Goal: Information Seeking & Learning: Learn about a topic

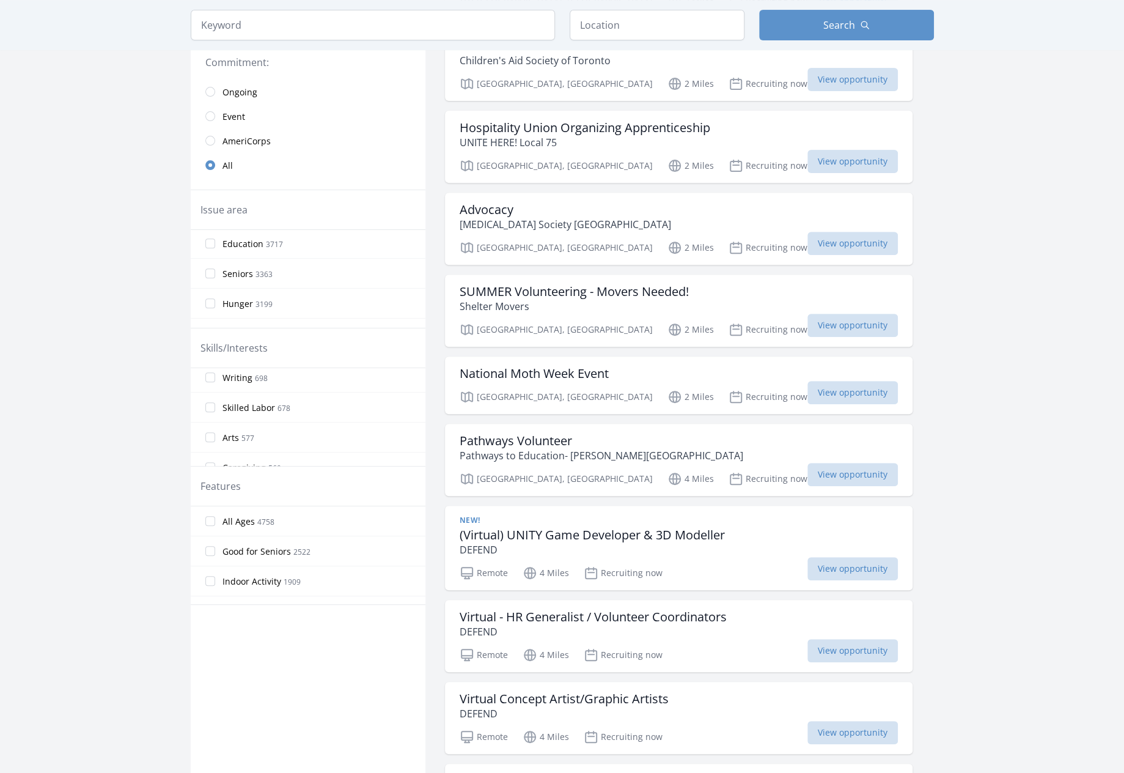
scroll to position [489, 0]
click at [93, 347] on main "Keyword Location Search Active filters Clear filters" at bounding box center [562, 718] width 1124 height 1847
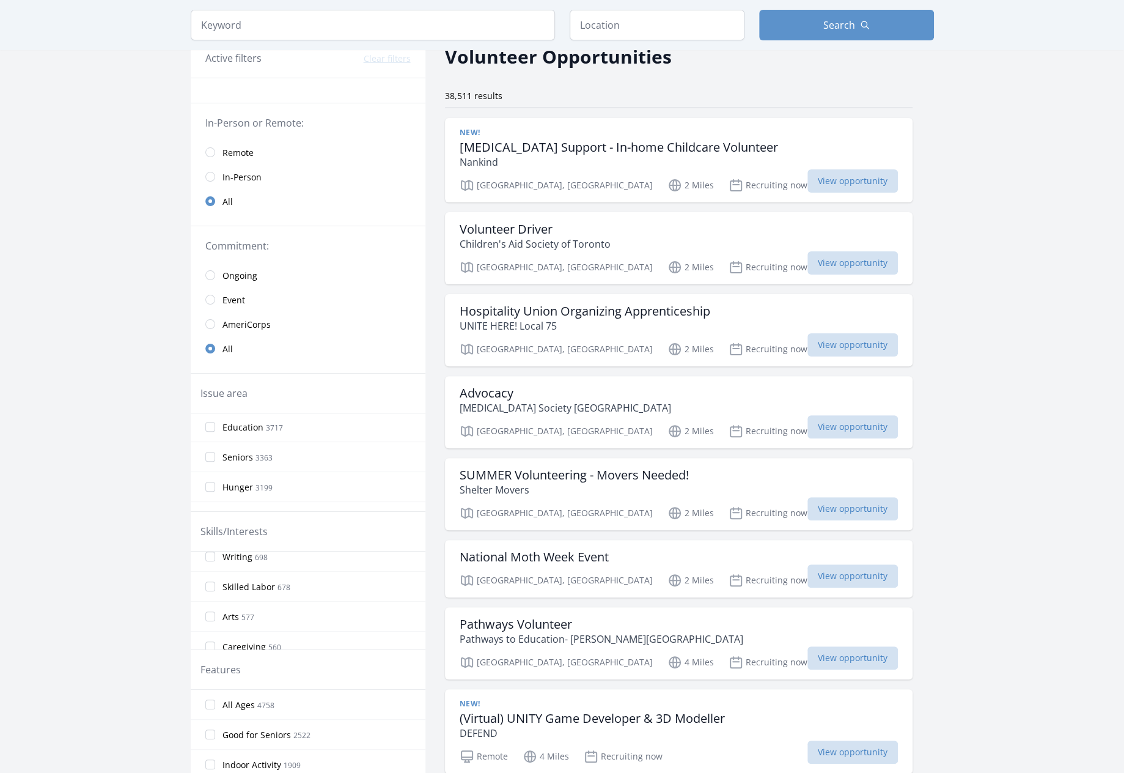
scroll to position [0, 0]
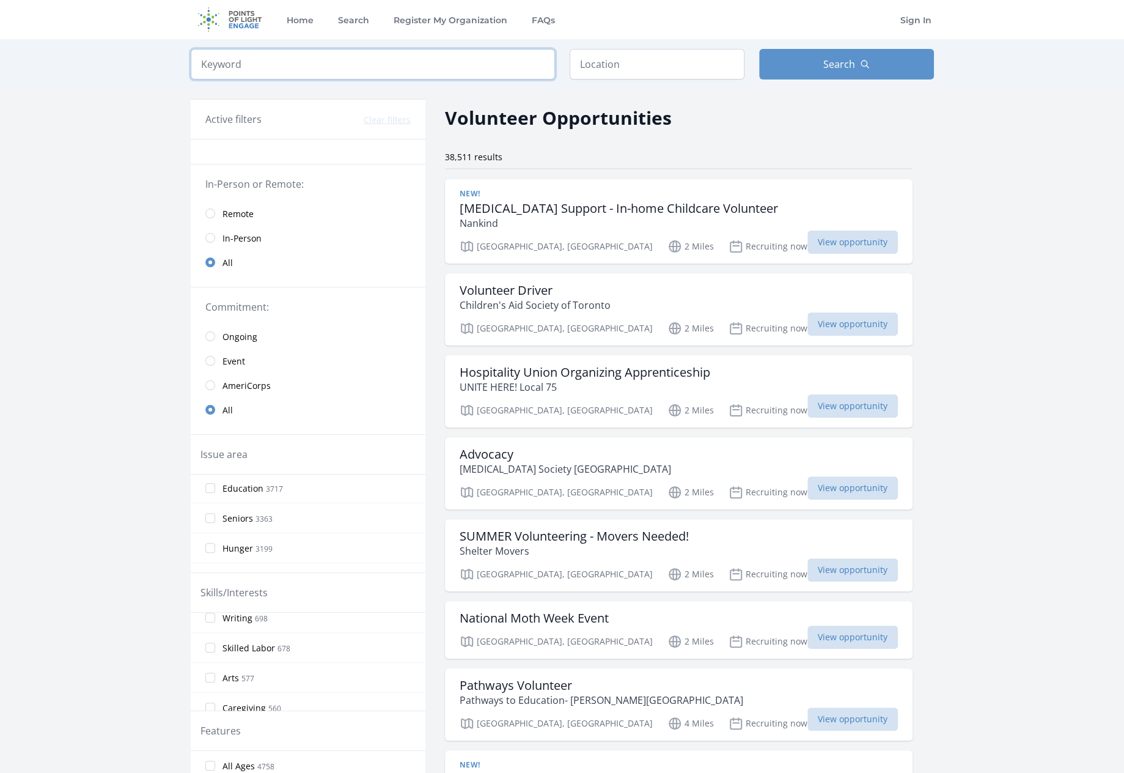
click at [273, 61] on input "search" at bounding box center [373, 64] width 364 height 31
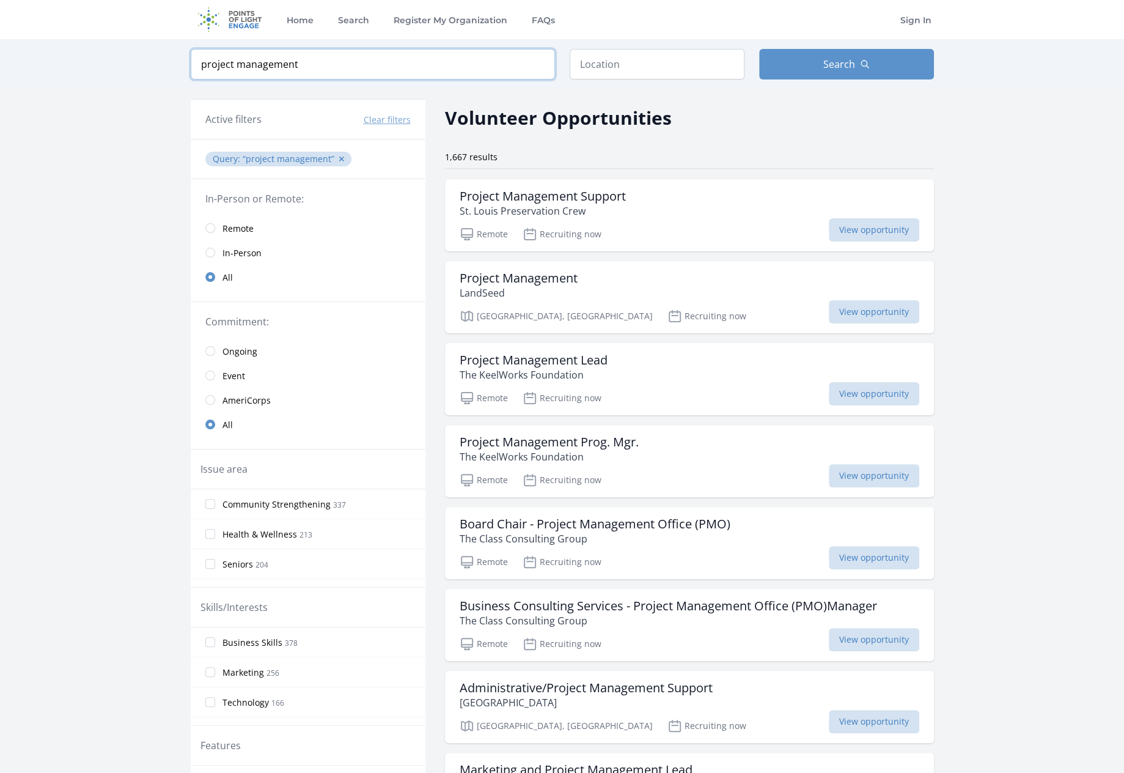
type input "project management"
click at [581, 193] on h3 "Project Management Support" at bounding box center [543, 196] width 166 height 15
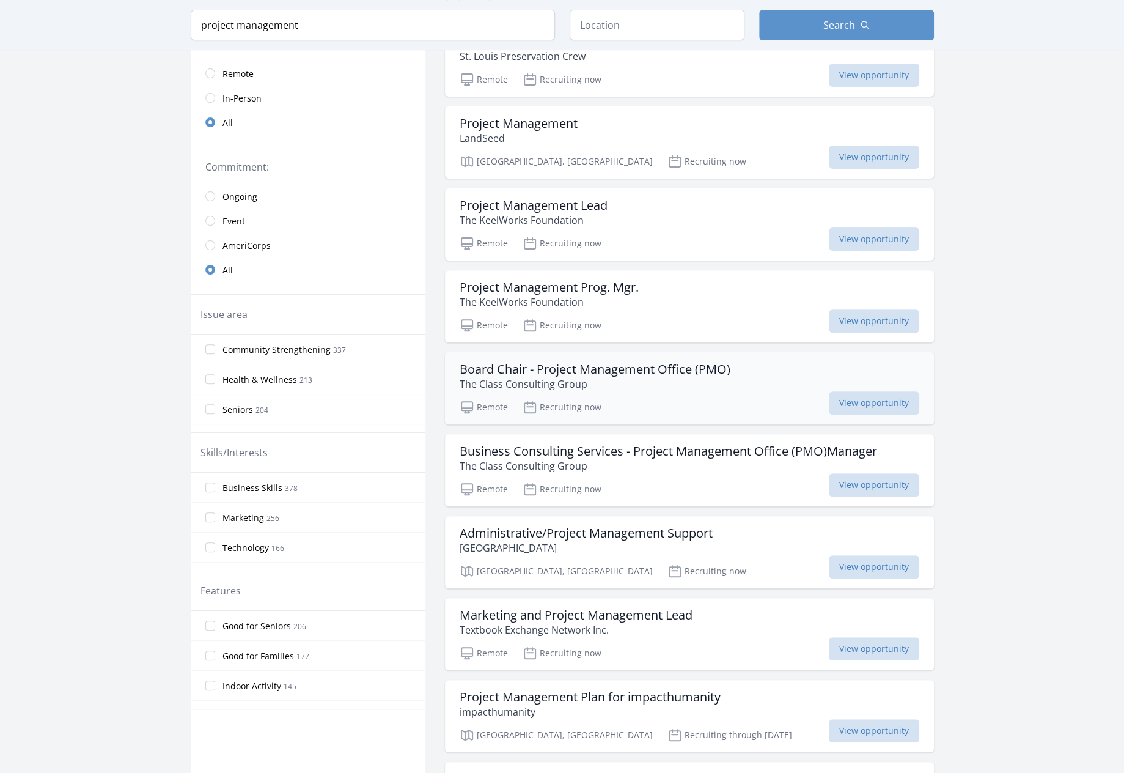
scroll to position [183, 0]
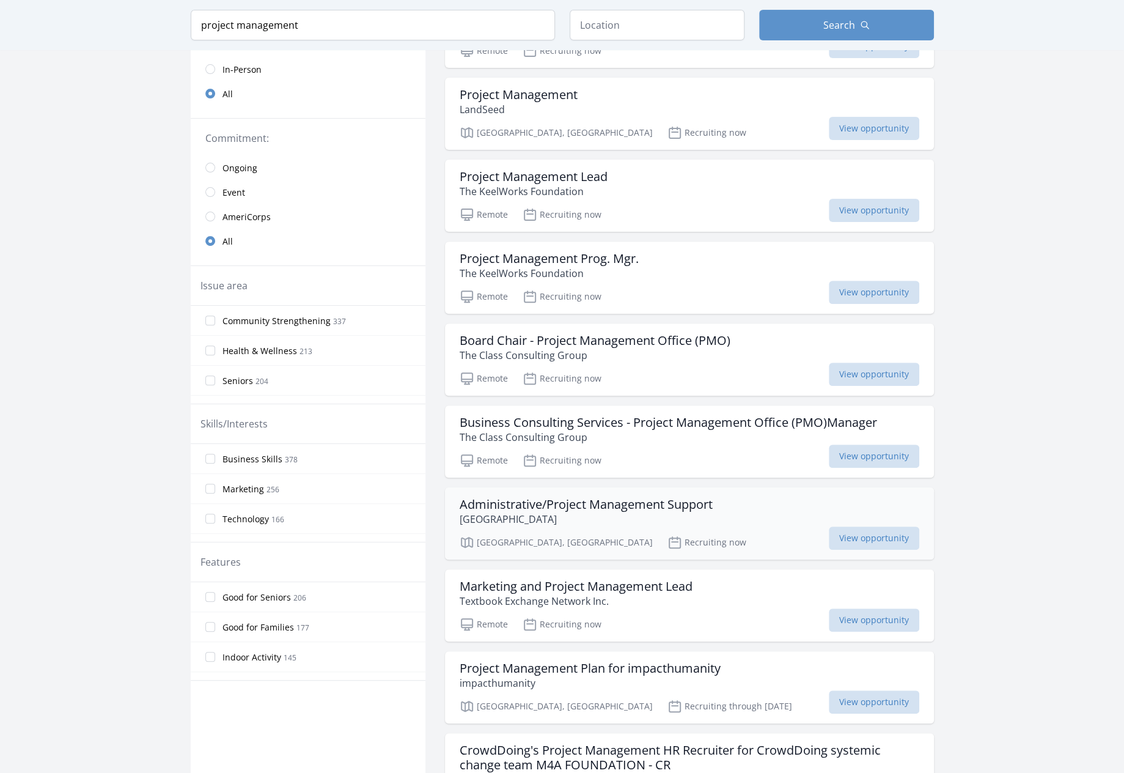
click at [630, 497] on h3 "Administrative/Project Management Support" at bounding box center [586, 504] width 253 height 15
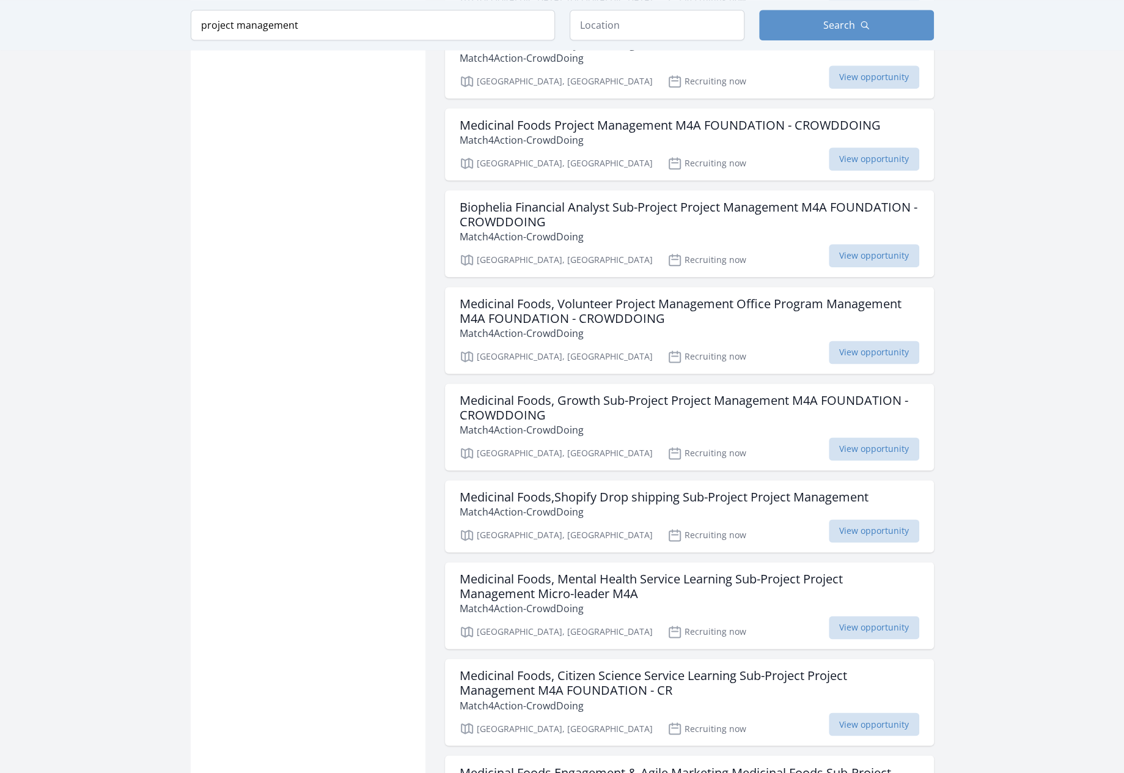
scroll to position [1101, 0]
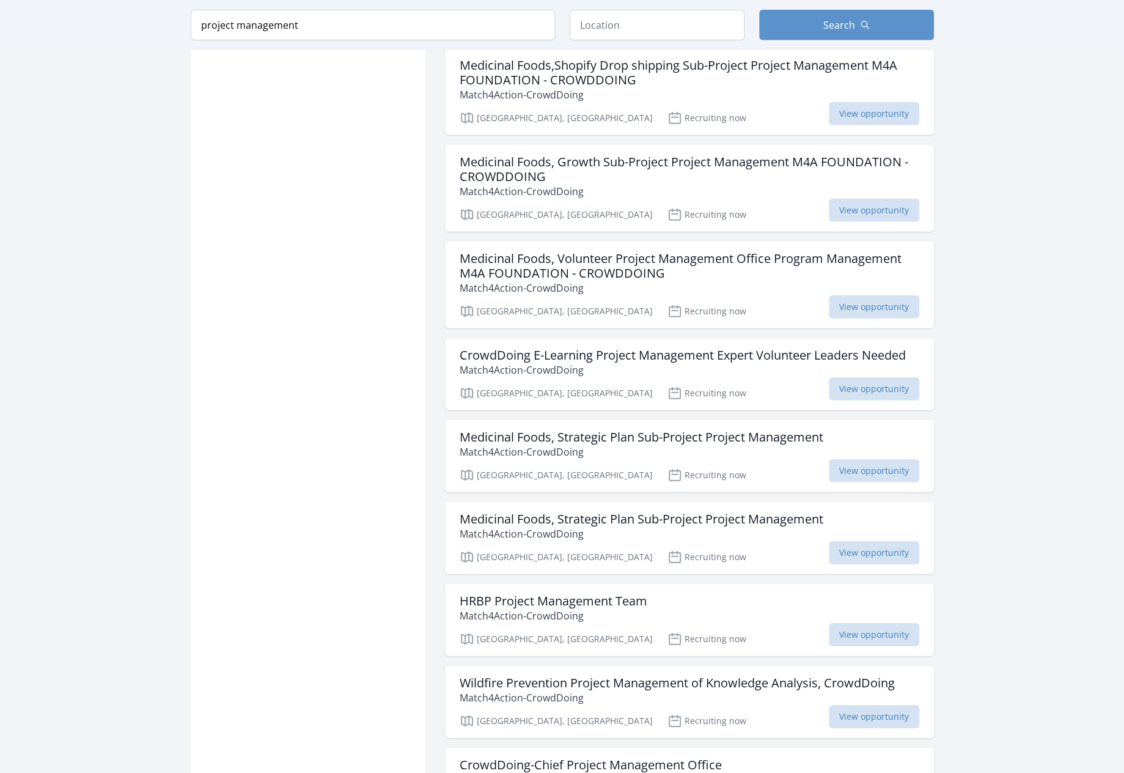
scroll to position [2262, 0]
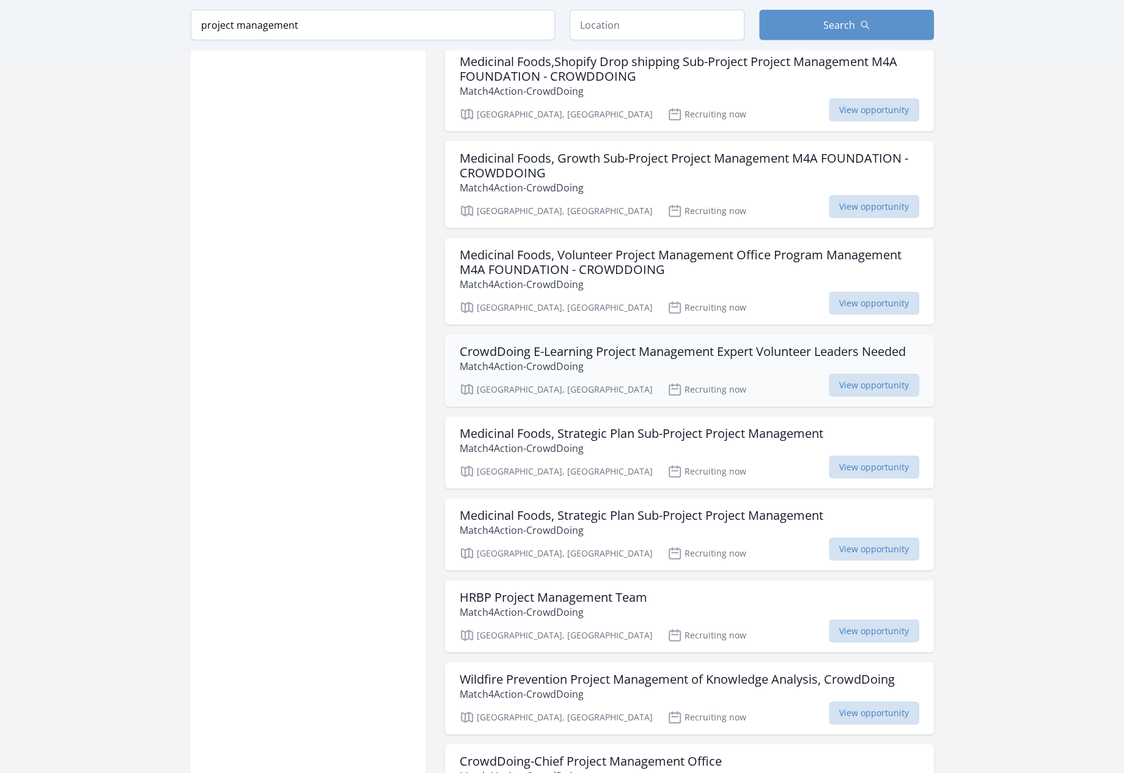
click at [509, 344] on h3 "CrowdDoing E-Learning Project Management Expert Volunteer Leaders Needed" at bounding box center [683, 351] width 446 height 15
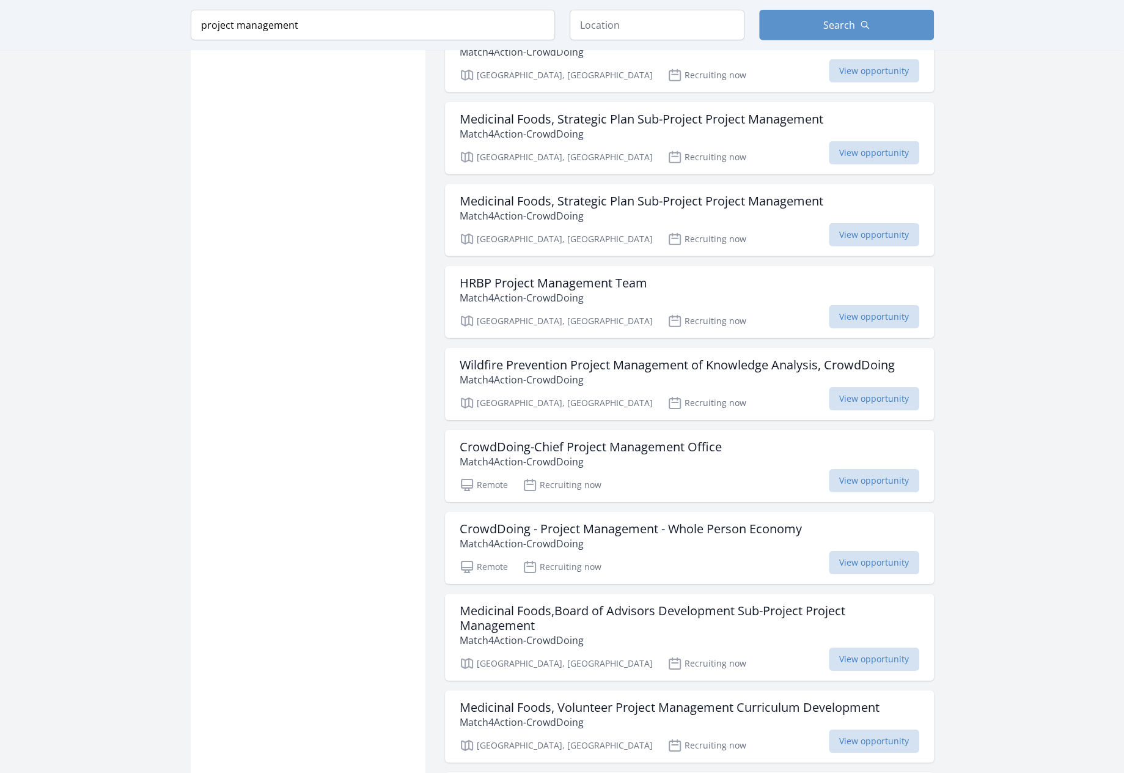
scroll to position [2629, 0]
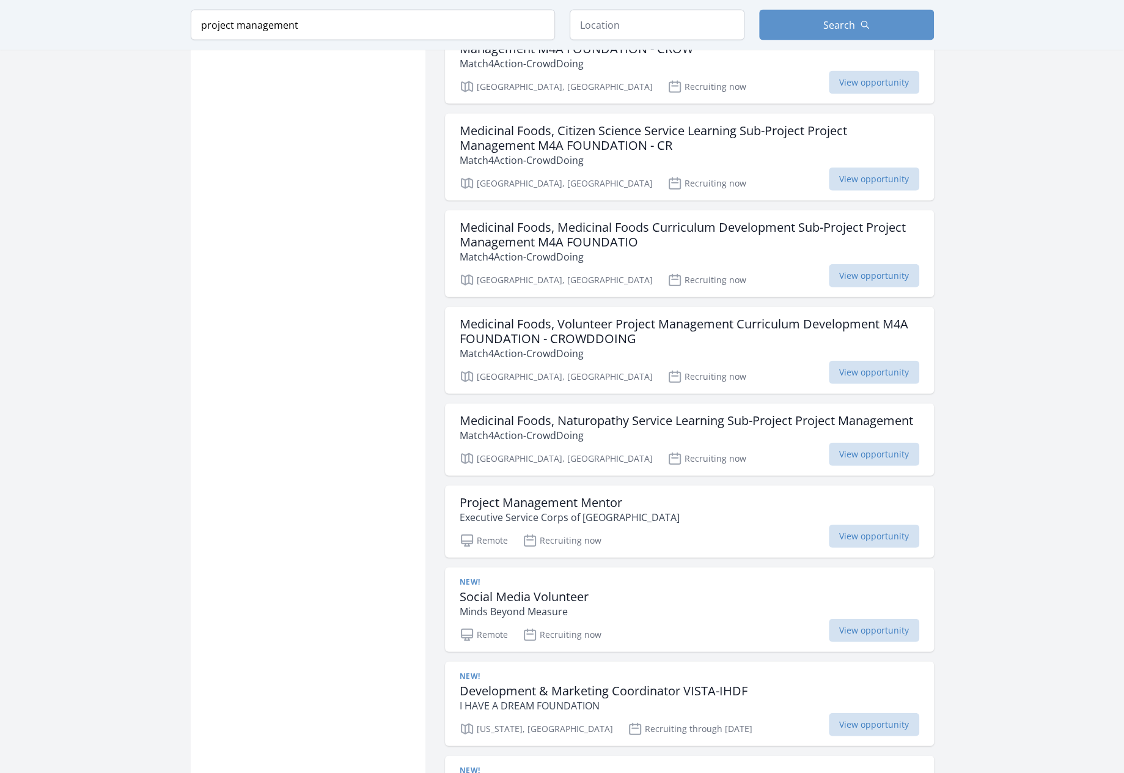
scroll to position [5503, 0]
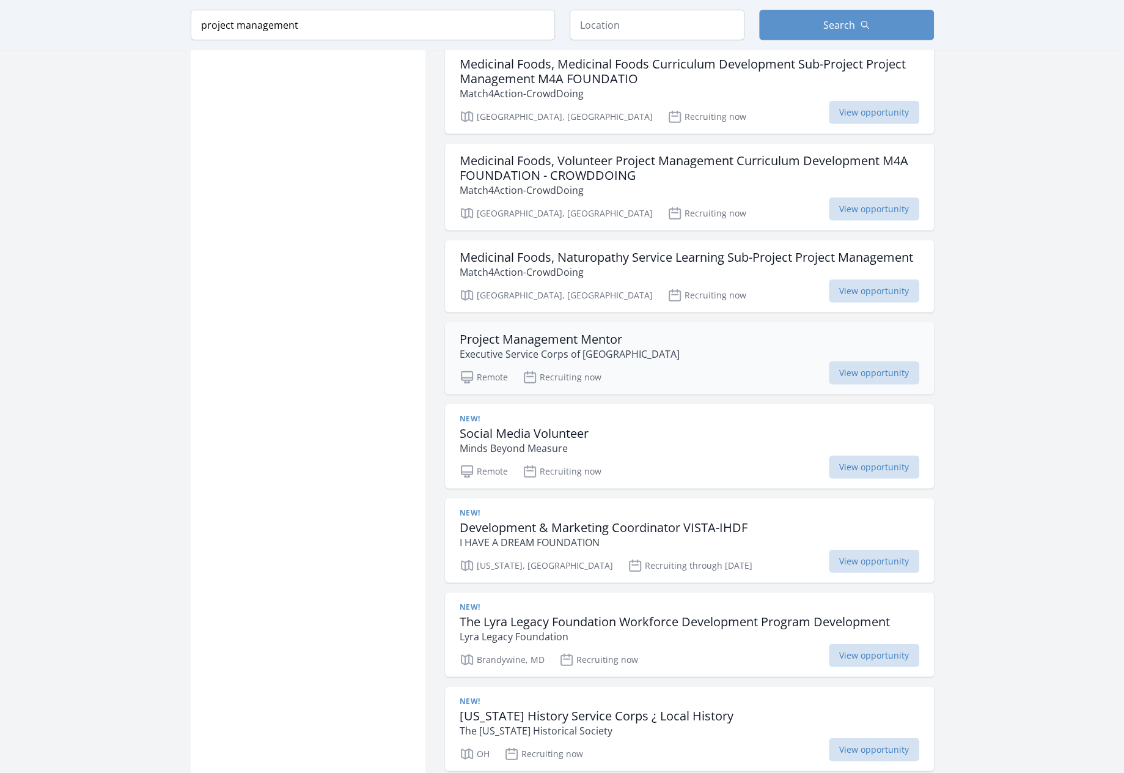
click at [567, 332] on h3 "Project Management Mentor" at bounding box center [570, 339] width 220 height 15
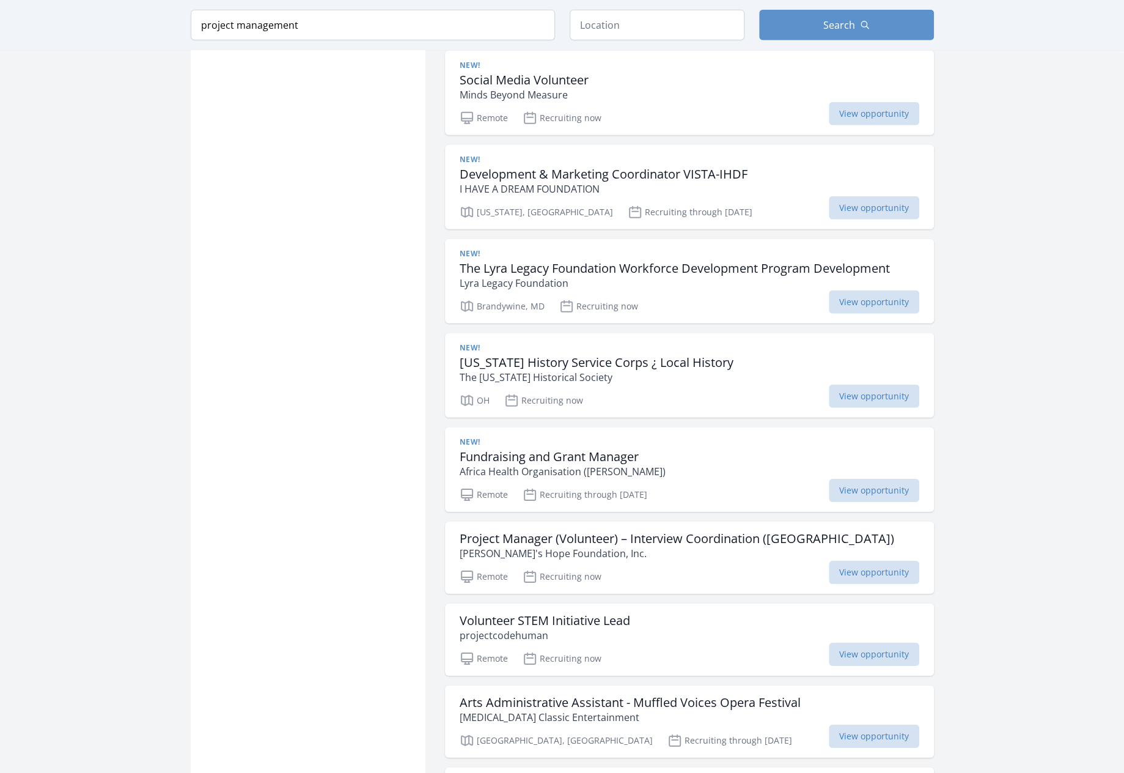
scroll to position [5869, 0]
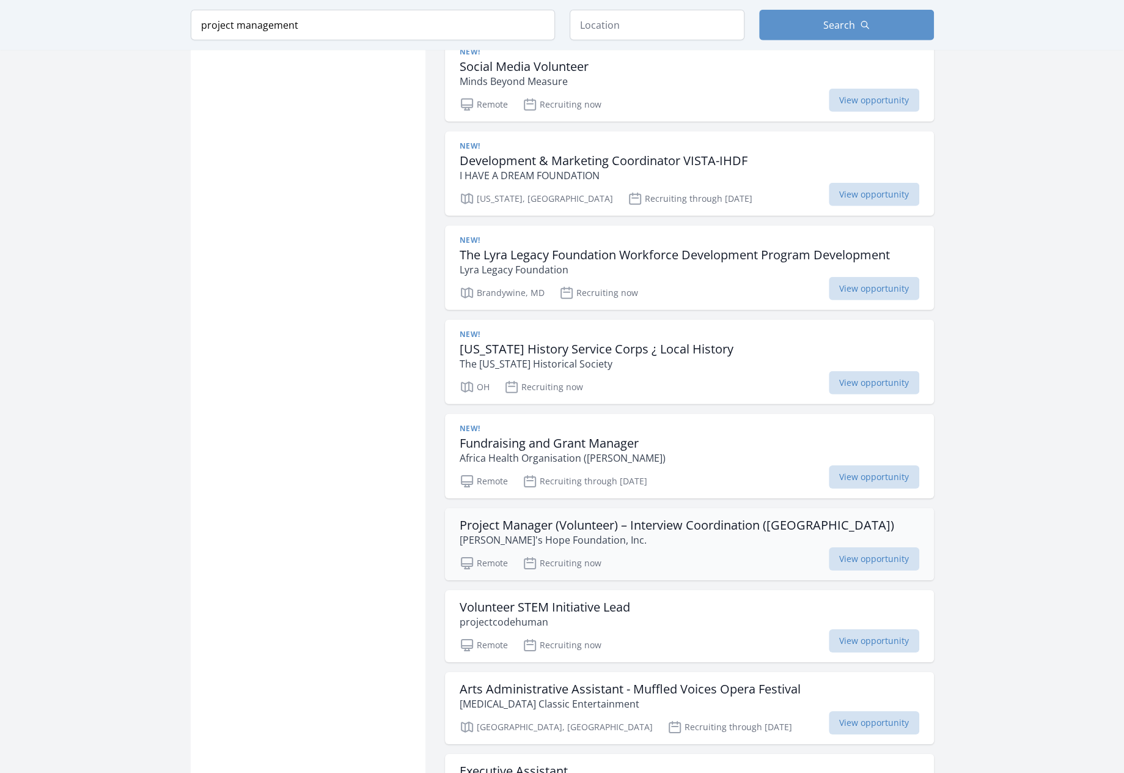
click at [506, 518] on h3 "Project Manager (Volunteer) – Interview Coordination (Philippines)" at bounding box center [677, 525] width 435 height 15
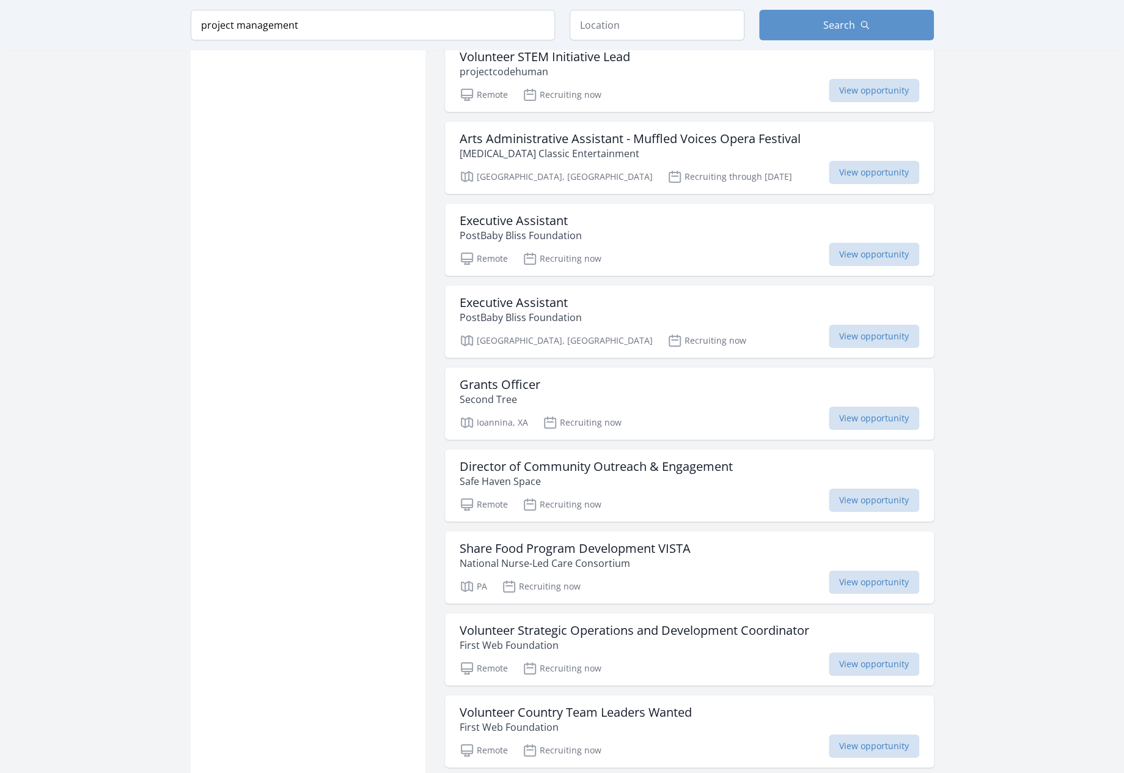
scroll to position [6603, 0]
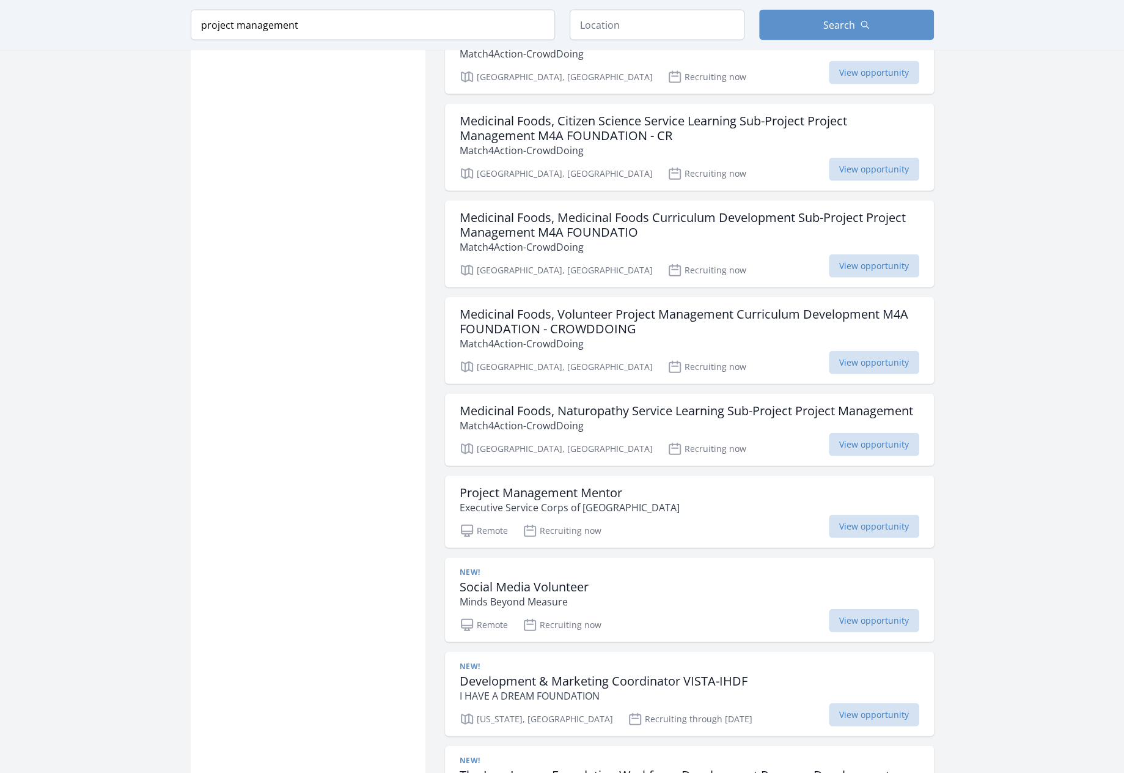
scroll to position [5197, 0]
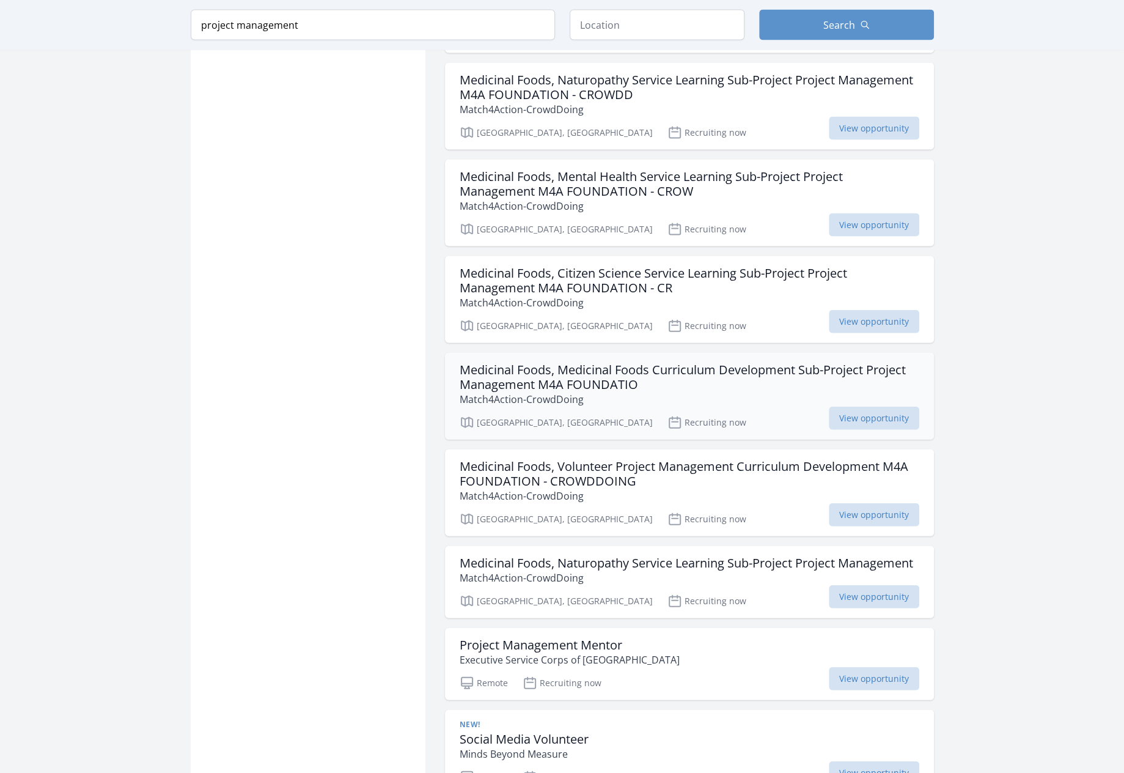
click at [609, 363] on h3 "Medicinal Foods, Medicinal Foods Curriculum Development Sub-Project Project Man…" at bounding box center [690, 377] width 460 height 29
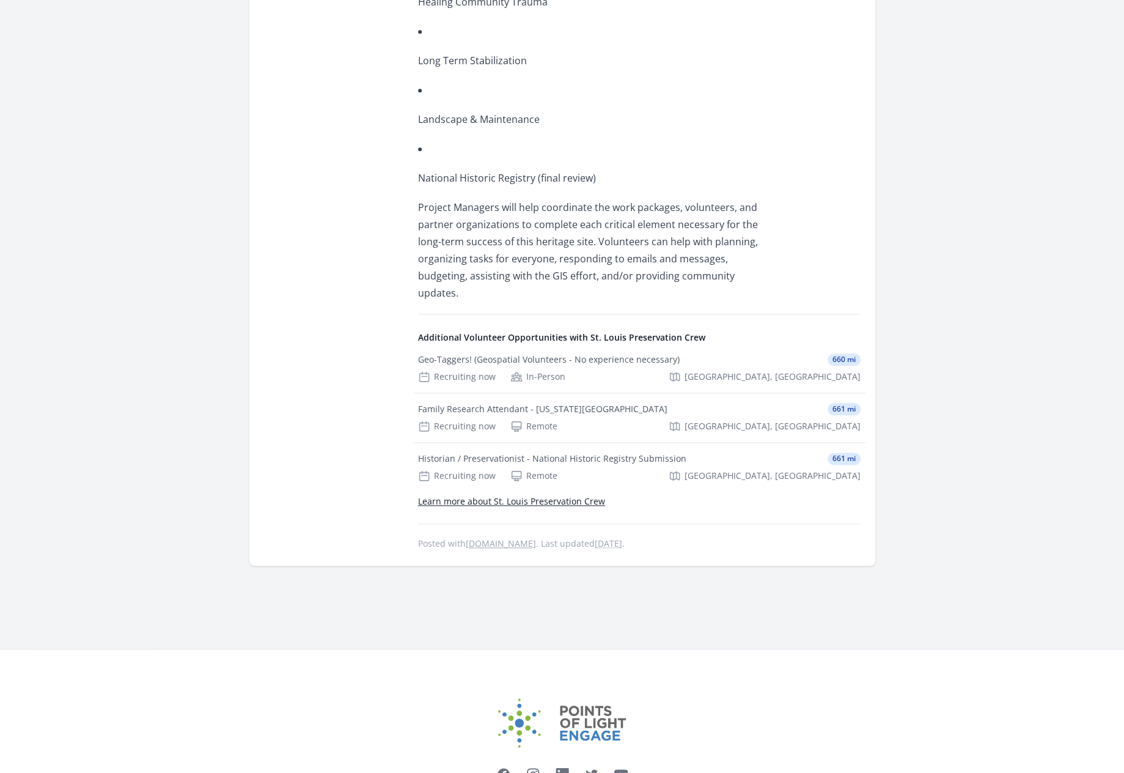
scroll to position [856, 0]
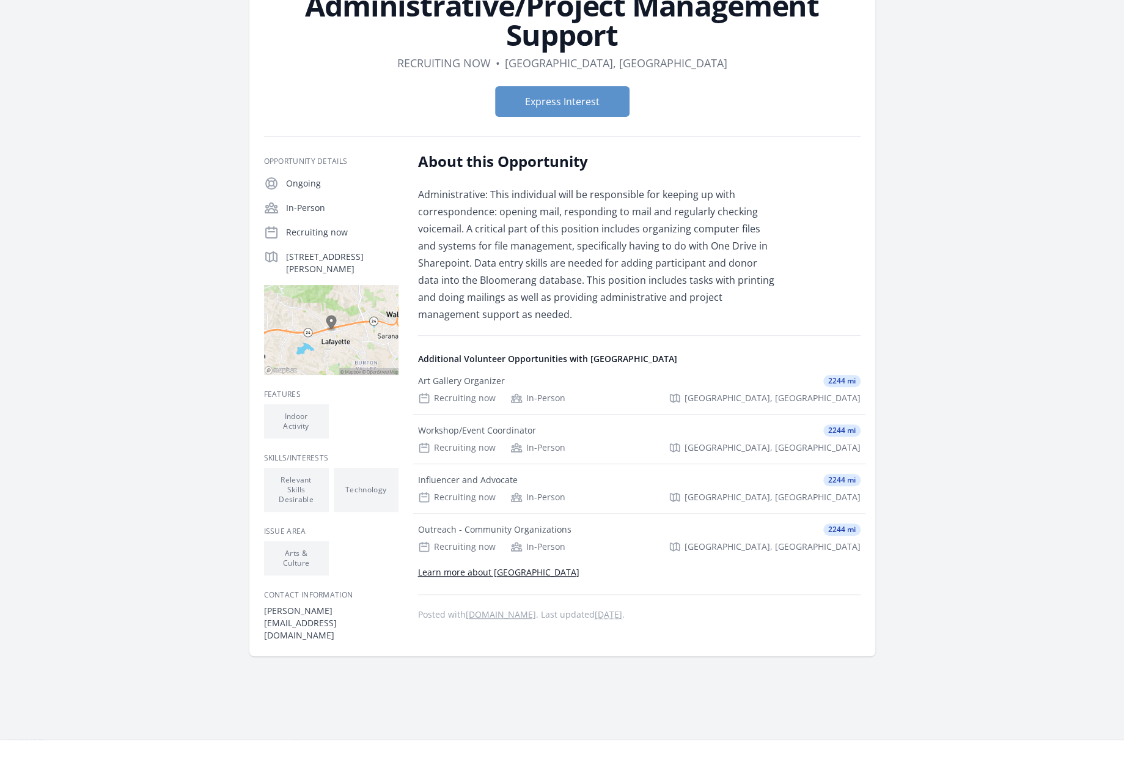
scroll to position [122, 0]
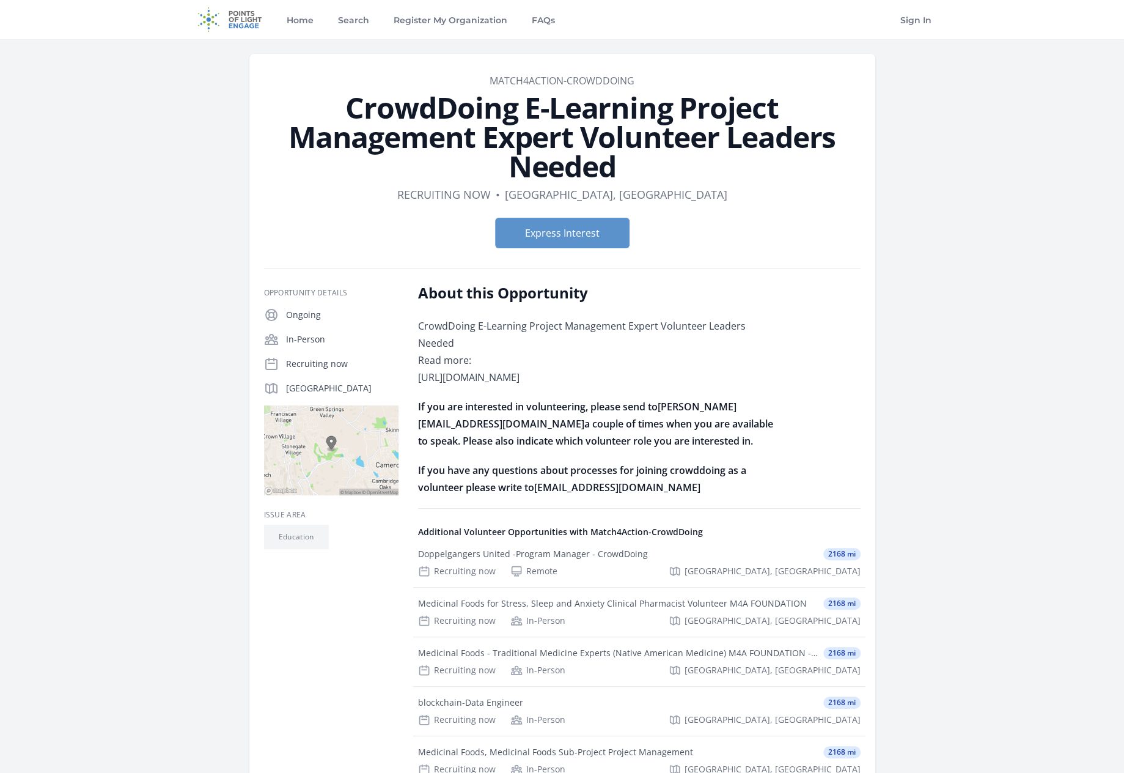
drag, startPoint x: 588, startPoint y: 376, endPoint x: 415, endPoint y: 363, distance: 173.5
click at [415, 363] on div "Opportunity Details Ongoing In-Person Recruiting now El Dorado Hills, CA 95762 …" at bounding box center [562, 563] width 597 height 561
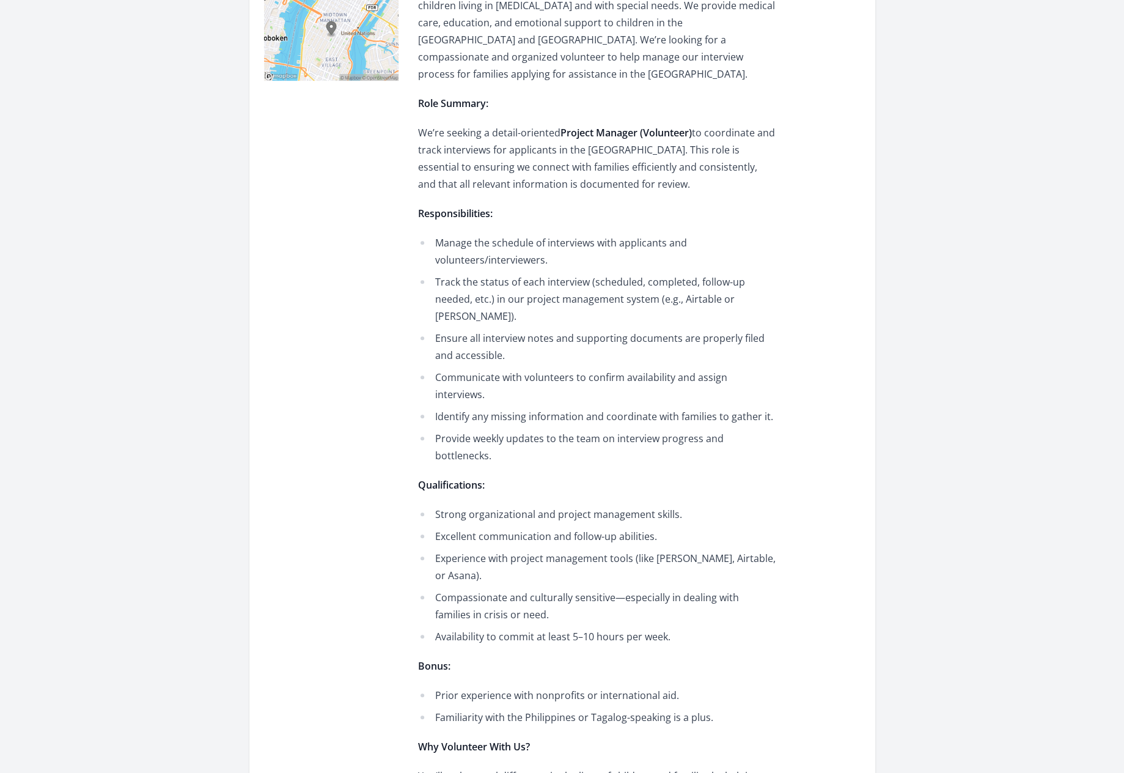
scroll to position [428, 0]
